Goal: Task Accomplishment & Management: Manage account settings

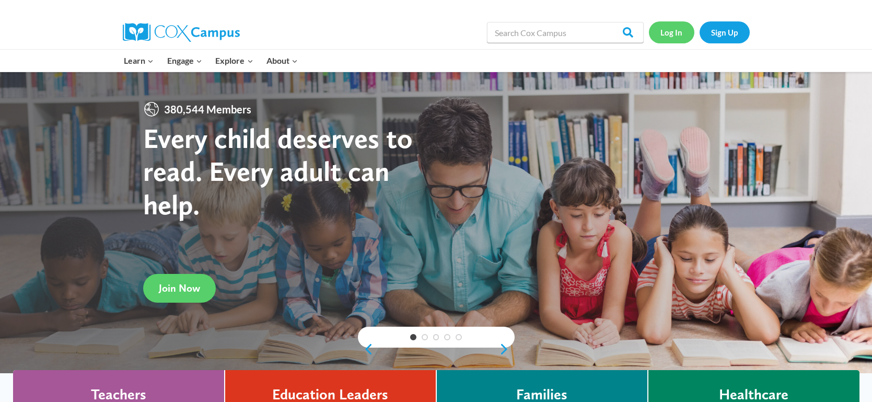
click at [669, 36] on link "Log In" at bounding box center [671, 31] width 45 height 21
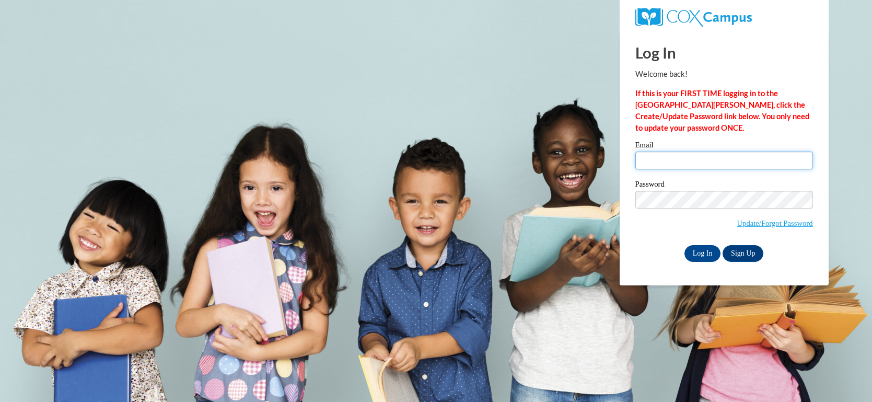
click at [644, 158] on input "Email" at bounding box center [724, 161] width 178 height 18
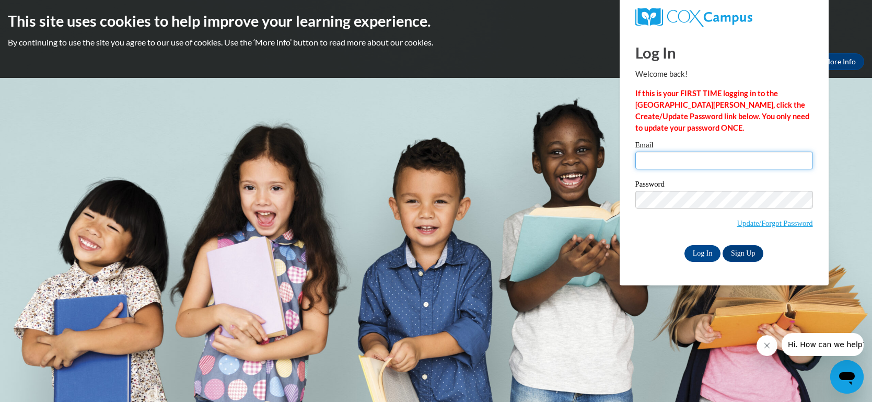
type input "mbookter@depere.k12.wi.us"
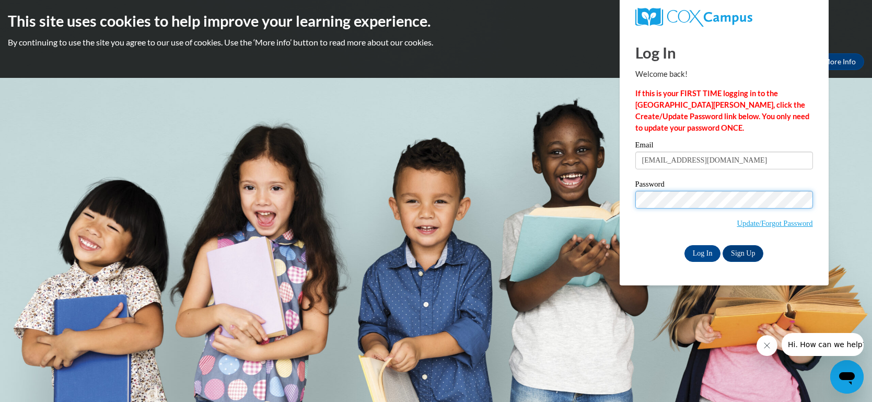
click at [684, 245] on input "Log In" at bounding box center [702, 253] width 37 height 17
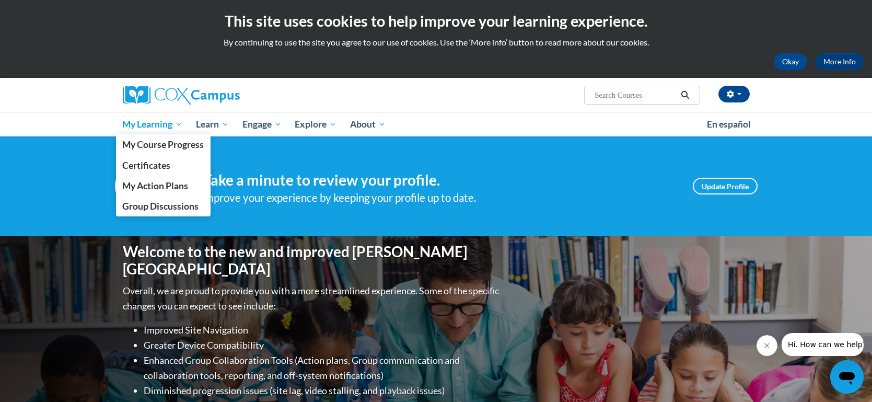
click at [172, 127] on span "My Learning" at bounding box center [152, 124] width 60 height 13
click at [174, 143] on span "My Course Progress" at bounding box center [163, 144] width 82 height 11
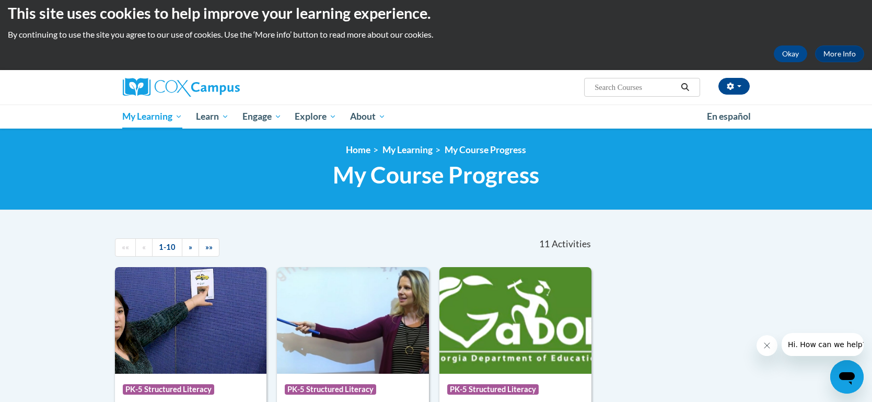
click at [255, 285] on img at bounding box center [191, 320] width 152 height 107
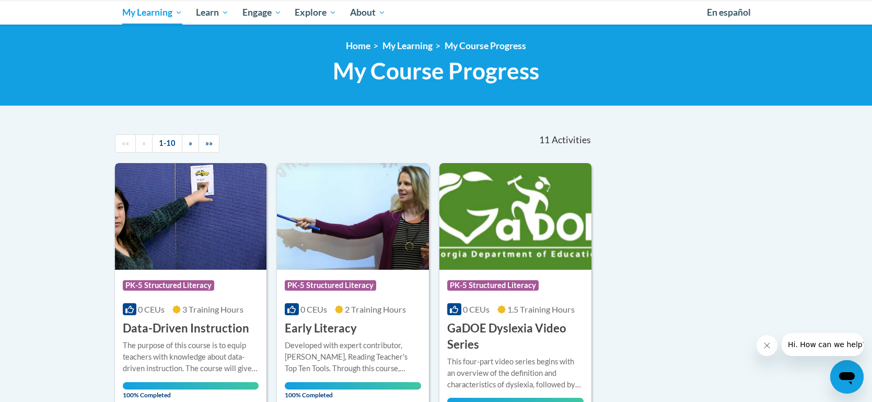
scroll to position [197, 0]
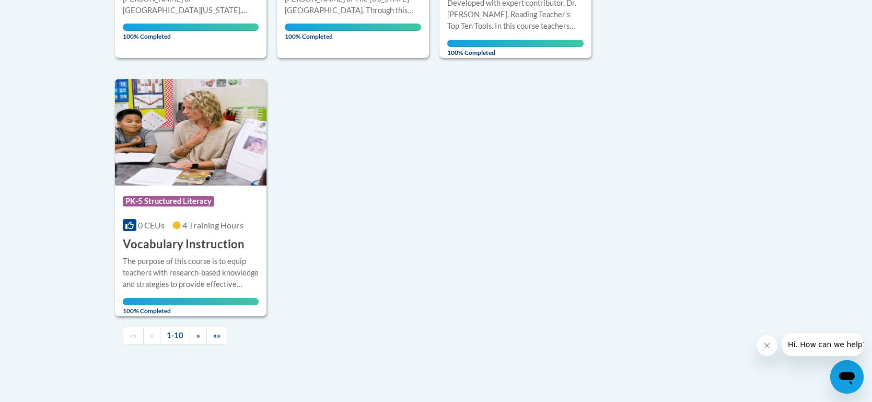
scroll to position [1041, 0]
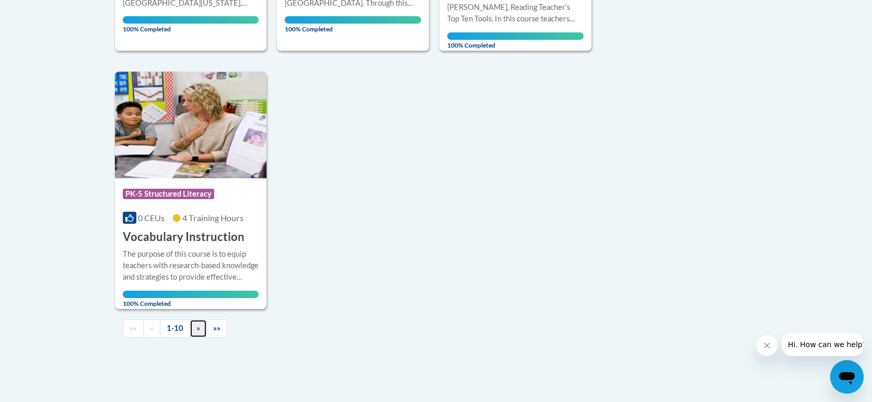
click at [196, 324] on span "»" at bounding box center [198, 327] width 4 height 9
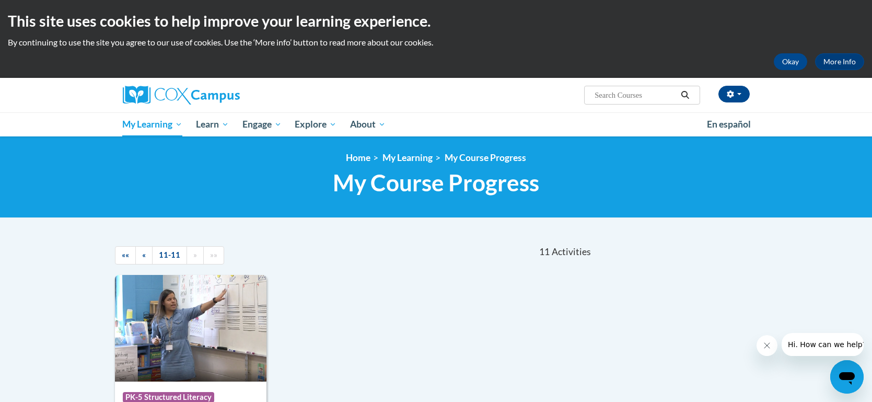
scroll to position [0, 0]
click at [628, 98] on input "Search..." at bounding box center [636, 95] width 84 height 13
type input "exsm"
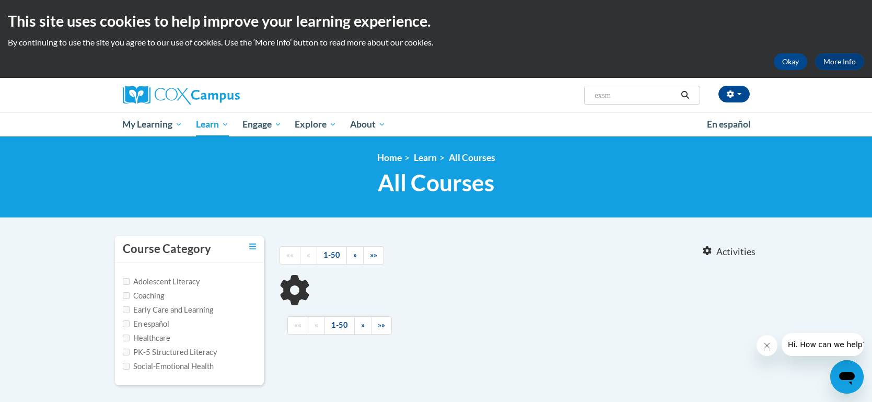
click at [661, 98] on input "exsm" at bounding box center [636, 95] width 84 height 13
type input "exam"
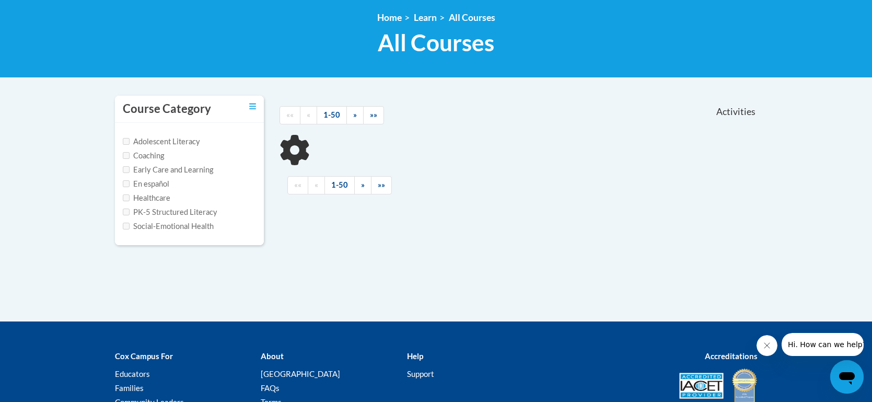
scroll to position [142, 0]
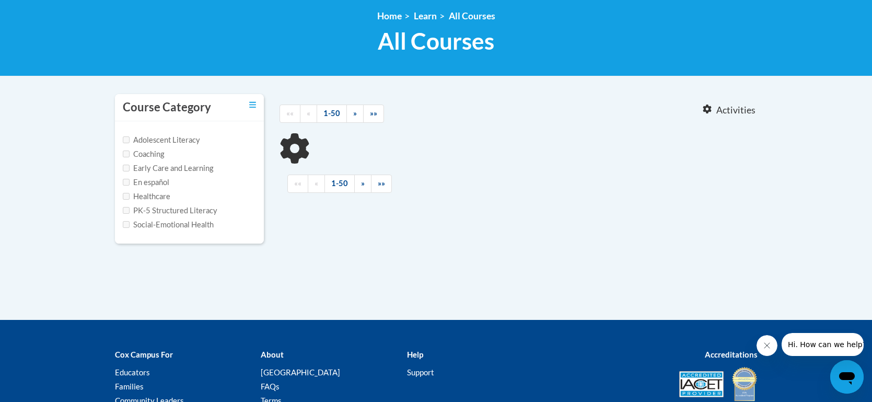
type input "exam"
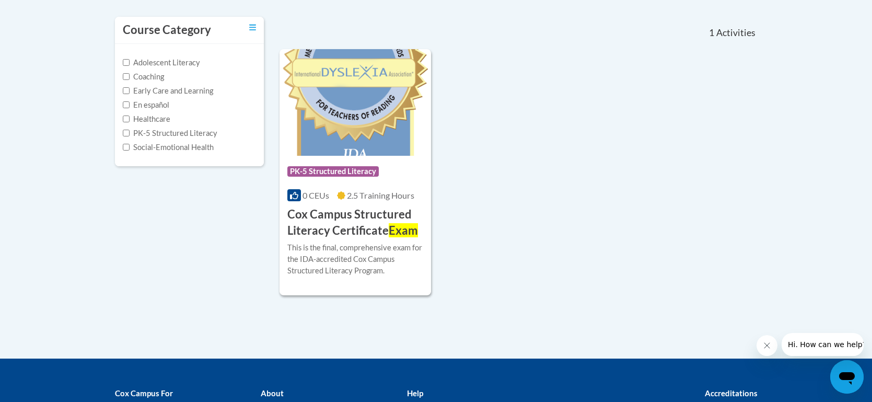
scroll to position [220, 0]
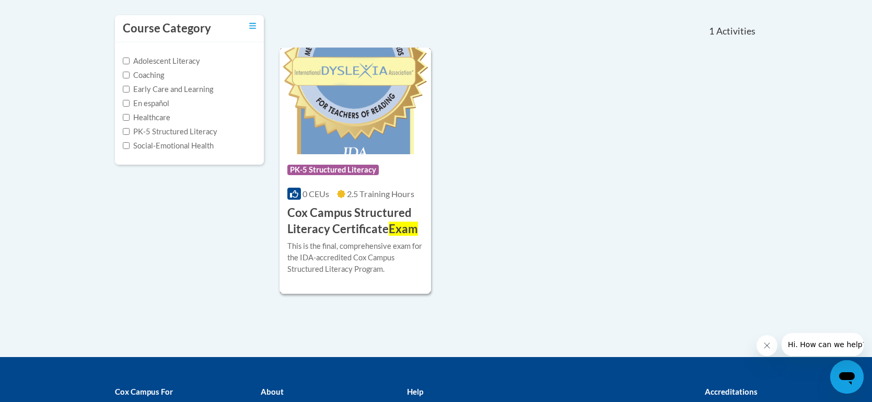
click at [374, 211] on h3 "Cox Campus Structured Literacy Certificate Exam" at bounding box center [355, 221] width 136 height 32
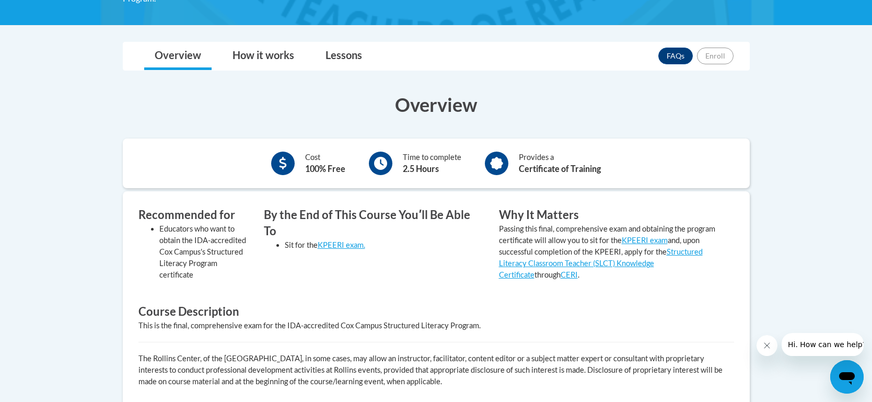
scroll to position [253, 0]
click at [340, 57] on link "Lessons" at bounding box center [343, 56] width 57 height 28
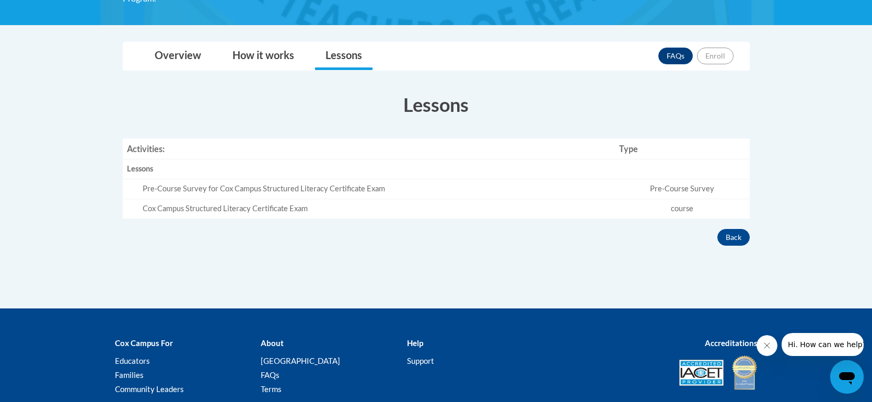
click at [677, 212] on td "course" at bounding box center [682, 208] width 134 height 19
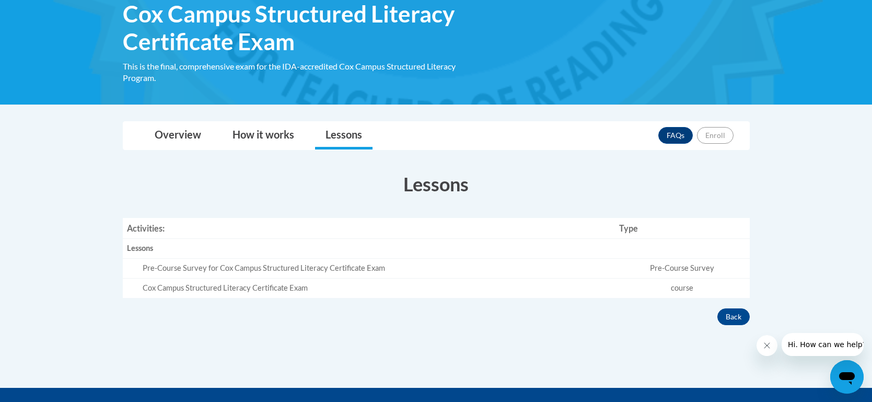
scroll to position [177, 0]
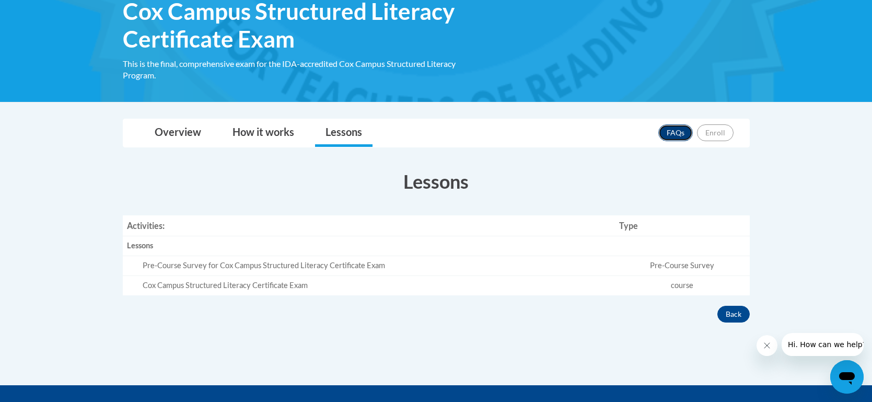
click at [682, 136] on link "FAQs" at bounding box center [675, 132] width 34 height 17
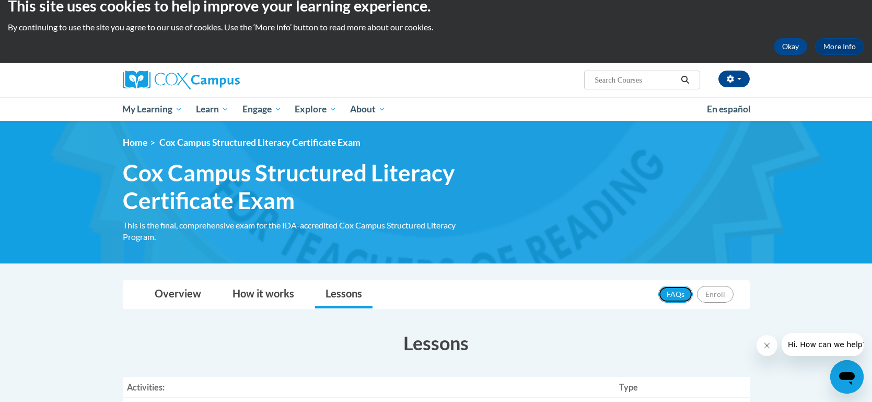
scroll to position [16, 0]
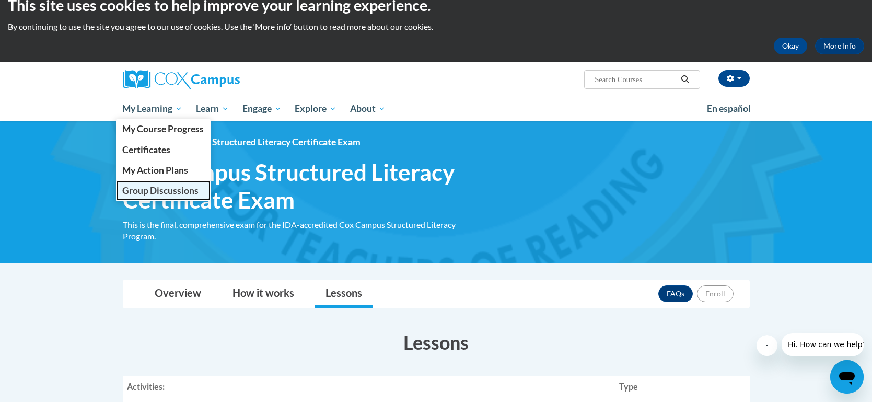
click at [181, 182] on link "Group Discussions" at bounding box center [163, 190] width 95 height 20
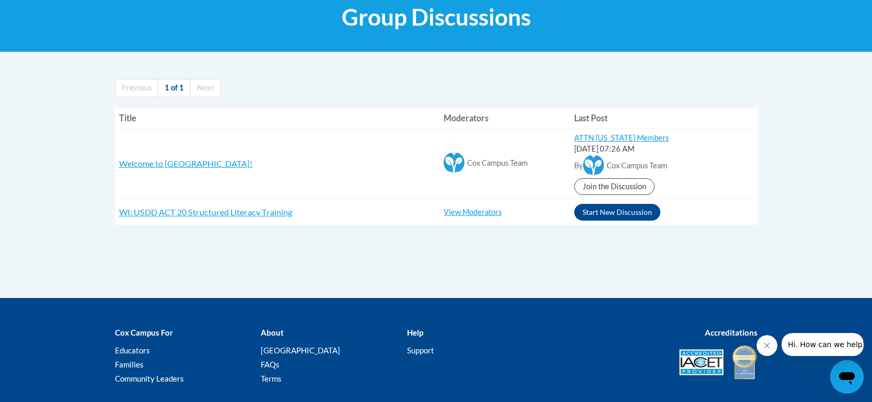
scroll to position [165, 0]
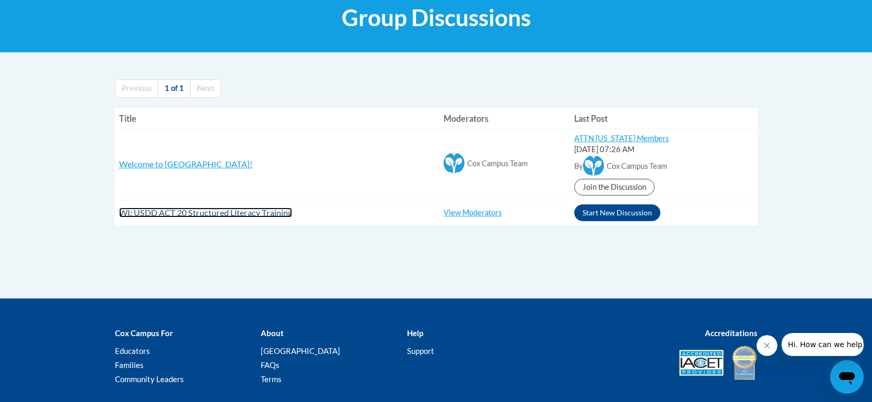
click at [249, 213] on span "WI: USDD ACT 20 Structured Literacy Training" at bounding box center [205, 212] width 173 height 10
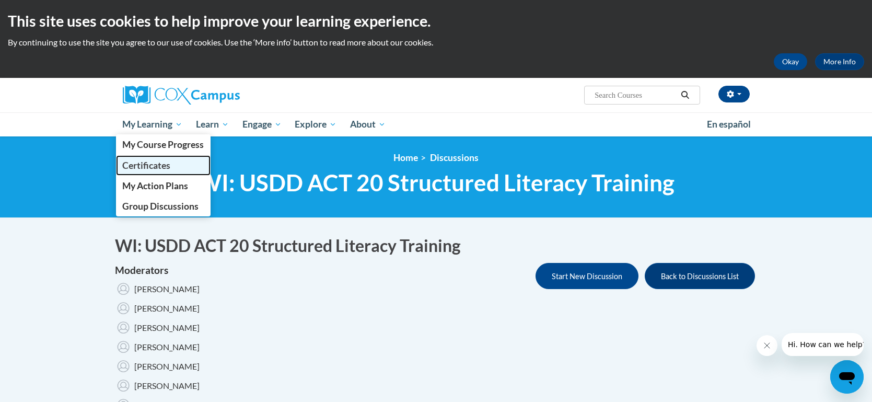
click at [155, 164] on span "Certificates" at bounding box center [146, 165] width 48 height 11
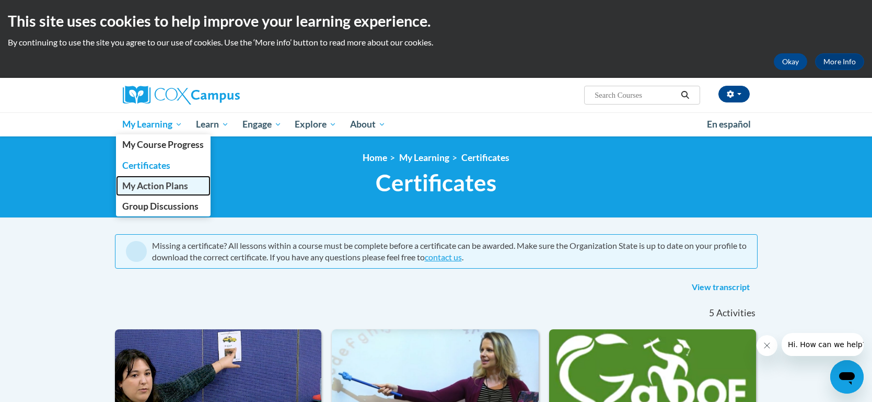
click at [145, 189] on span "My Action Plans" at bounding box center [155, 185] width 66 height 11
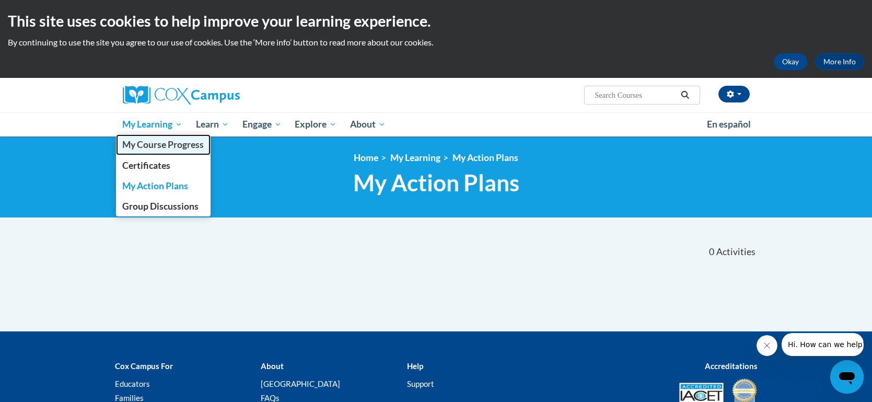
click at [161, 144] on span "My Course Progress" at bounding box center [163, 144] width 82 height 11
